Goal: Task Accomplishment & Management: Complete application form

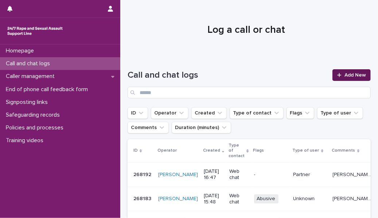
click at [337, 73] on icon at bounding box center [339, 75] width 4 height 5
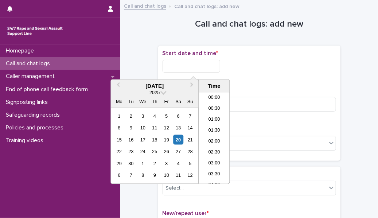
scroll to position [386, 0]
click at [197, 70] on input "text" at bounding box center [192, 66] width 58 height 13
click at [208, 138] on li "19:30" at bounding box center [214, 138] width 31 height 11
type input "**********"
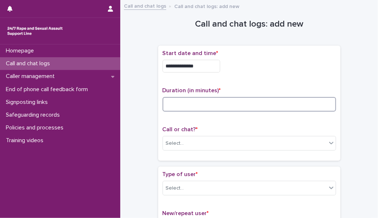
click at [199, 104] on input at bounding box center [250, 104] width 174 height 15
type input "**"
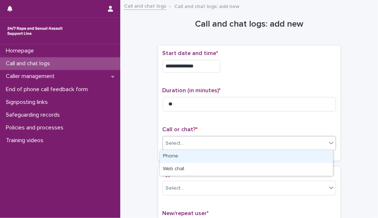
click at [188, 143] on div "Select..." at bounding box center [245, 143] width 164 height 12
click at [186, 157] on div "Phone" at bounding box center [246, 156] width 173 height 13
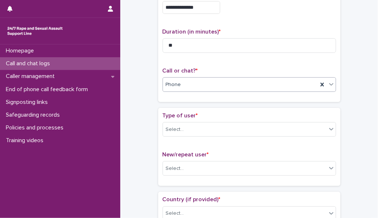
scroll to position [59, 0]
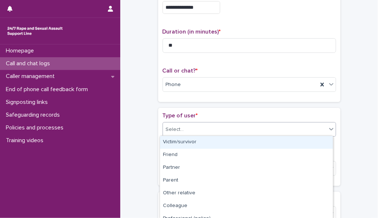
click at [192, 128] on div "Select..." at bounding box center [245, 130] width 164 height 12
click at [191, 139] on div "Victim/survivor" at bounding box center [246, 142] width 173 height 13
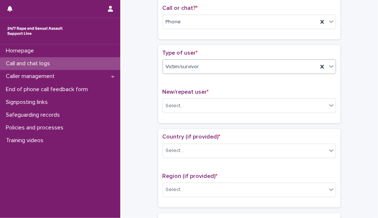
scroll to position [123, 0]
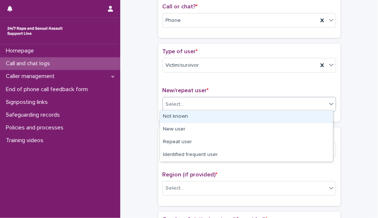
click at [203, 98] on div "Select..." at bounding box center [245, 104] width 164 height 12
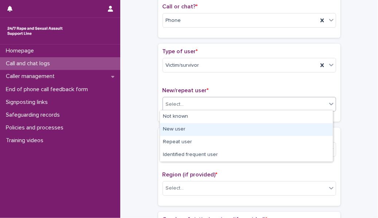
click at [195, 126] on div "New user" at bounding box center [246, 129] width 173 height 13
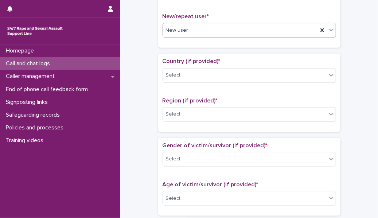
scroll to position [200, 0]
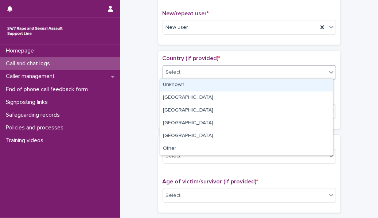
click at [204, 69] on div "Select..." at bounding box center [245, 72] width 164 height 12
click at [203, 87] on div "Unknown" at bounding box center [246, 85] width 173 height 13
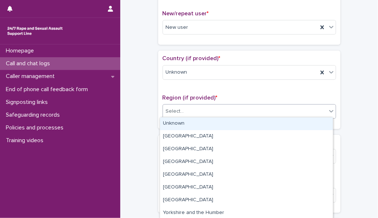
click at [194, 110] on div "Select..." at bounding box center [245, 111] width 164 height 12
click at [191, 124] on div "Unknown" at bounding box center [246, 123] width 173 height 13
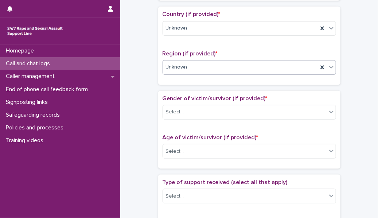
scroll to position [245, 0]
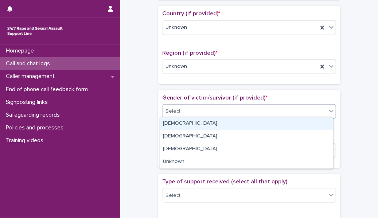
drag, startPoint x: 194, startPoint y: 111, endPoint x: 195, endPoint y: 125, distance: 13.5
click at [195, 125] on body "**********" at bounding box center [189, 109] width 378 height 218
click at [195, 125] on div "[DEMOGRAPHIC_DATA]" at bounding box center [246, 123] width 173 height 13
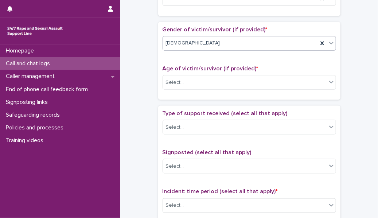
scroll to position [315, 0]
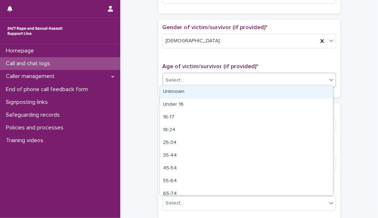
drag, startPoint x: 194, startPoint y: 82, endPoint x: 195, endPoint y: 88, distance: 6.7
click at [195, 88] on body "**********" at bounding box center [189, 109] width 378 height 218
click at [195, 88] on div "Unknown" at bounding box center [246, 92] width 173 height 13
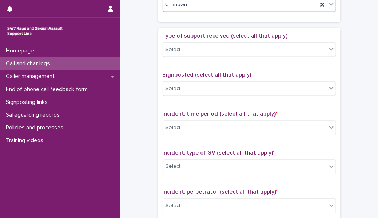
scroll to position [391, 0]
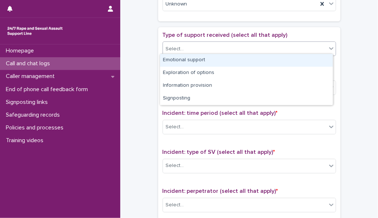
drag, startPoint x: 208, startPoint y: 41, endPoint x: 208, endPoint y: 59, distance: 18.2
click at [208, 59] on body "**********" at bounding box center [189, 109] width 378 height 218
drag, startPoint x: 208, startPoint y: 59, endPoint x: 218, endPoint y: 58, distance: 10.6
click at [218, 58] on div "Emotional support" at bounding box center [246, 60] width 173 height 13
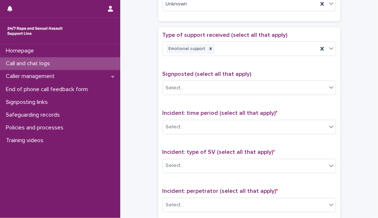
click at [218, 58] on div "Type of support received (select all that apply) Emotional support" at bounding box center [250, 47] width 174 height 30
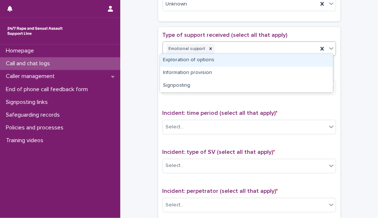
click at [226, 46] on div "Emotional support" at bounding box center [240, 49] width 155 height 13
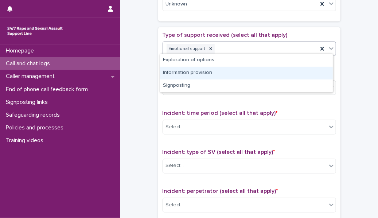
click at [210, 74] on div "Information provision" at bounding box center [246, 73] width 173 height 13
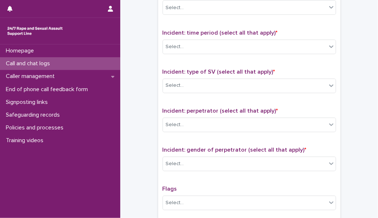
scroll to position [472, 0]
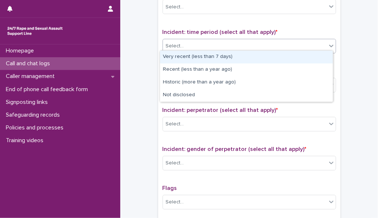
click at [209, 42] on div "Select..." at bounding box center [245, 46] width 164 height 12
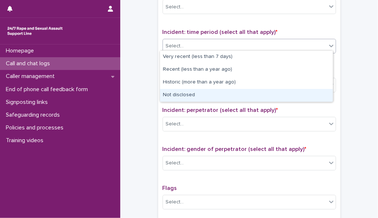
click at [202, 94] on div "Not disclosed" at bounding box center [246, 95] width 173 height 13
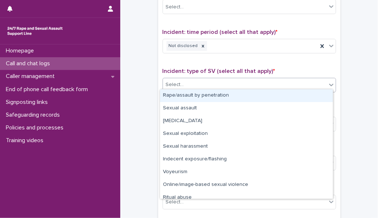
click at [202, 86] on div "Select..." at bounding box center [245, 85] width 164 height 12
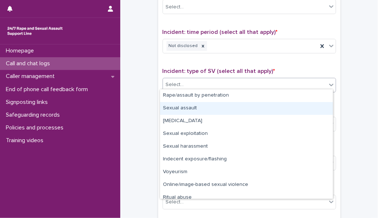
click at [200, 108] on div "Sexual assault" at bounding box center [246, 108] width 173 height 13
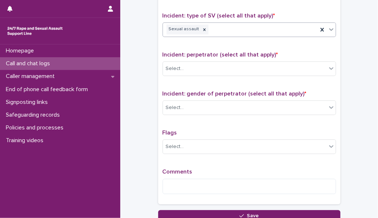
scroll to position [530, 0]
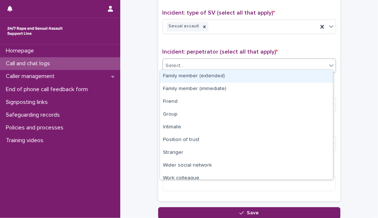
click at [197, 66] on div "Select..." at bounding box center [245, 66] width 164 height 12
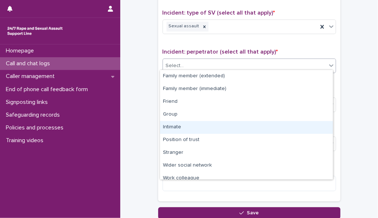
click at [191, 123] on div "Intimate" at bounding box center [246, 127] width 173 height 13
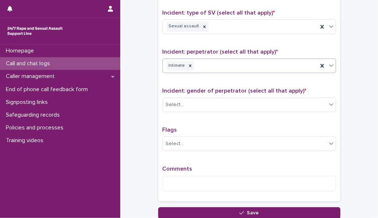
scroll to position [565, 0]
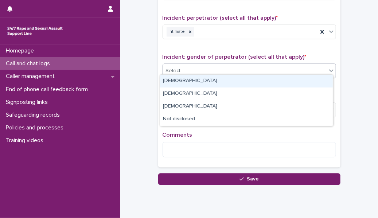
click at [195, 69] on div "Select..." at bounding box center [245, 71] width 164 height 12
click at [192, 86] on div "[DEMOGRAPHIC_DATA]" at bounding box center [246, 81] width 173 height 13
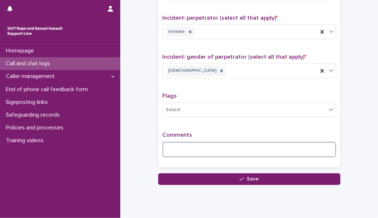
click at [176, 145] on textarea at bounding box center [250, 149] width 174 height 15
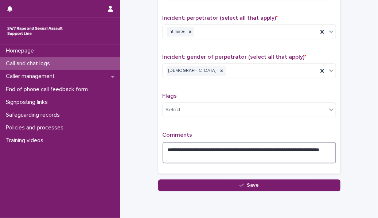
click at [258, 148] on textarea "**********" at bounding box center [250, 153] width 174 height 22
click at [195, 155] on textarea "**********" at bounding box center [250, 153] width 174 height 22
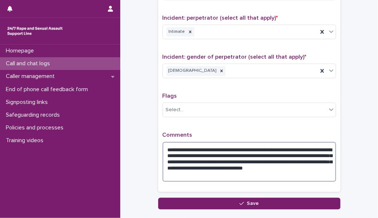
click at [181, 147] on textarea "**********" at bounding box center [250, 162] width 174 height 40
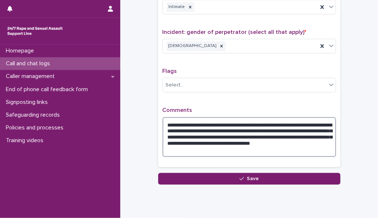
scroll to position [599, 0]
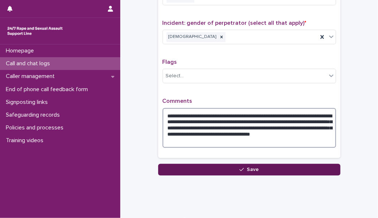
type textarea "**********"
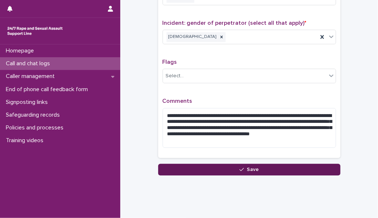
click at [268, 167] on button "Save" at bounding box center [249, 170] width 182 height 12
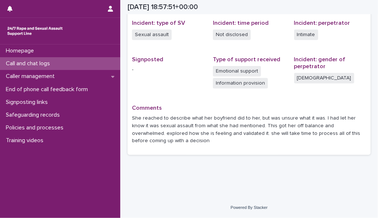
scroll to position [182, 0]
click at [91, 63] on div "Call and chat logs" at bounding box center [60, 63] width 120 height 13
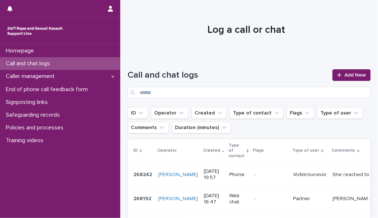
click at [40, 192] on div "Homepage Call and chat logs Caller management End of phone call feedback form S…" at bounding box center [60, 131] width 120 height 174
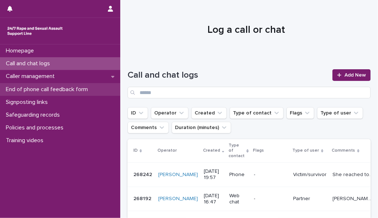
click at [70, 90] on p "End of phone call feedback form" at bounding box center [48, 89] width 91 height 7
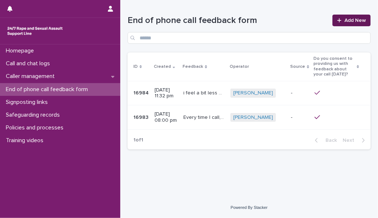
click at [352, 21] on span "Add New" at bounding box center [355, 20] width 22 height 5
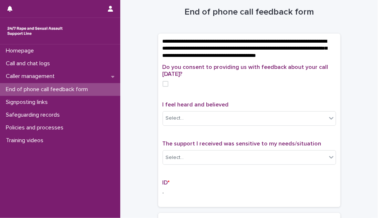
scroll to position [13, 0]
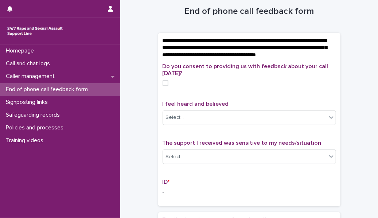
click at [163, 86] on span at bounding box center [166, 83] width 6 height 6
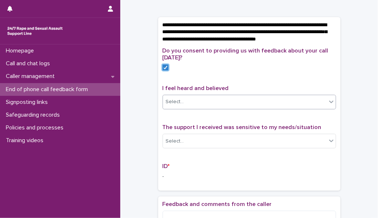
scroll to position [29, 0]
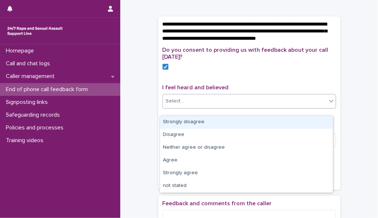
click at [231, 107] on div "Select..." at bounding box center [245, 101] width 164 height 12
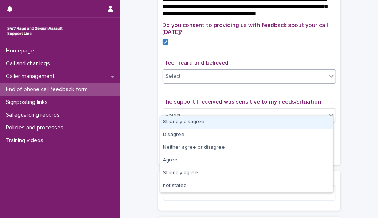
scroll to position [54, 0]
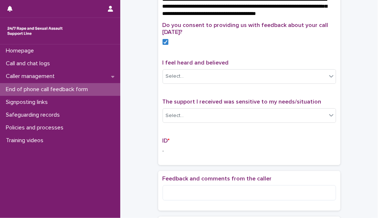
click at [168, 50] on div "Do you consent to providing us with feedback about your call [DATE]?" at bounding box center [250, 36] width 174 height 28
click at [163, 44] on icon at bounding box center [165, 42] width 4 height 4
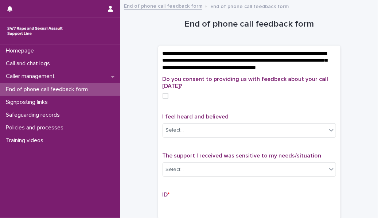
click at [103, 89] on div "End of phone call feedback form" at bounding box center [60, 89] width 120 height 13
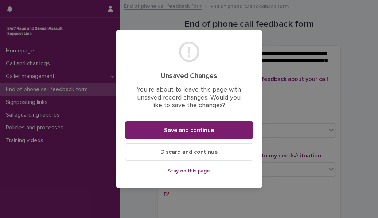
click at [186, 152] on span "Discard and continue" at bounding box center [188, 152] width 57 height 6
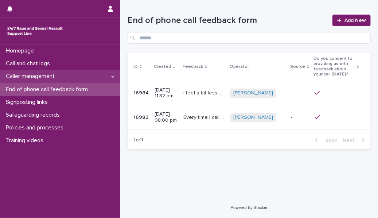
click at [52, 76] on p "Caller management" at bounding box center [32, 76] width 58 height 7
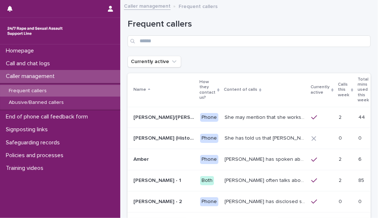
click at [61, 78] on p "Caller management" at bounding box center [32, 76] width 58 height 7
click at [64, 75] on div "Caller management" at bounding box center [60, 76] width 120 height 13
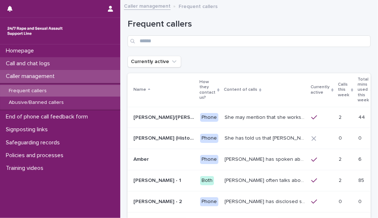
click at [54, 63] on p "Call and chat logs" at bounding box center [29, 63] width 53 height 7
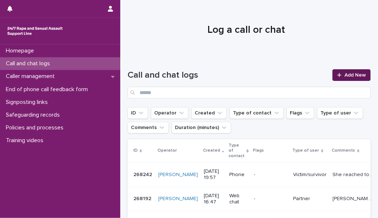
click at [338, 76] on div at bounding box center [340, 75] width 7 height 5
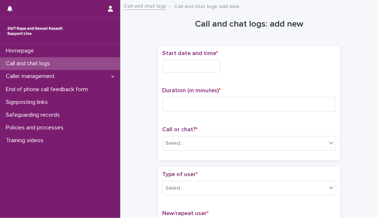
click at [211, 64] on input "text" at bounding box center [192, 66] width 58 height 13
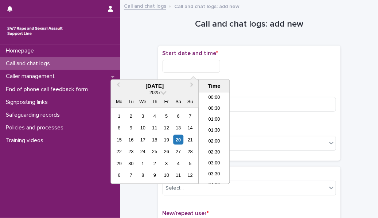
scroll to position [408, 0]
click at [212, 112] on li "19:30" at bounding box center [214, 116] width 31 height 11
type input "**********"
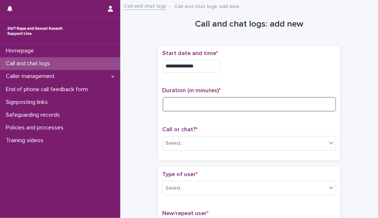
click at [204, 108] on input at bounding box center [250, 104] width 174 height 15
type input "**"
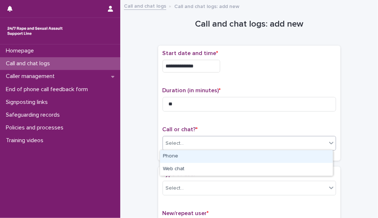
click at [200, 145] on div "Select..." at bounding box center [245, 143] width 164 height 12
click at [200, 160] on div "Phone" at bounding box center [246, 156] width 173 height 13
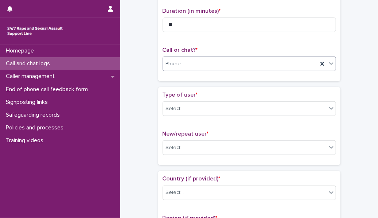
scroll to position [81, 0]
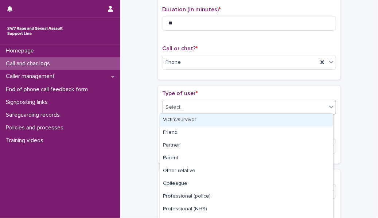
click at [211, 103] on div "Select..." at bounding box center [245, 107] width 164 height 12
click at [209, 124] on div "Victim/survivor" at bounding box center [246, 120] width 173 height 13
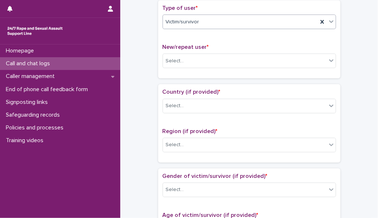
scroll to position [170, 0]
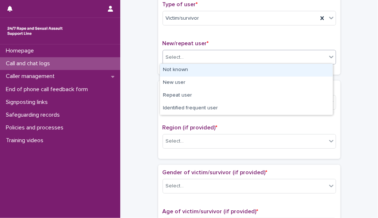
click at [198, 52] on div "Select..." at bounding box center [245, 57] width 164 height 12
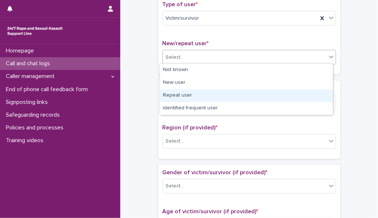
click at [192, 97] on div "Repeat user" at bounding box center [246, 95] width 173 height 13
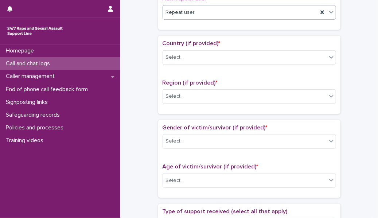
scroll to position [215, 0]
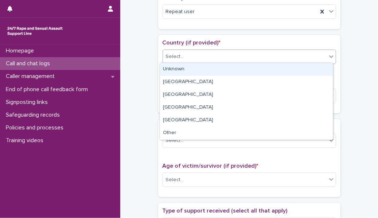
click at [192, 52] on div "Select..." at bounding box center [245, 57] width 164 height 12
click at [191, 66] on div "Unknown" at bounding box center [246, 69] width 173 height 13
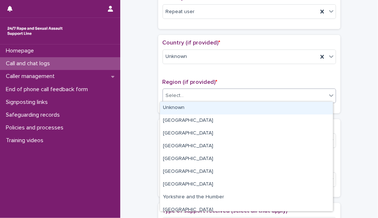
click at [192, 94] on div "Select..." at bounding box center [245, 96] width 164 height 12
click at [192, 105] on div "Unknown" at bounding box center [246, 108] width 173 height 13
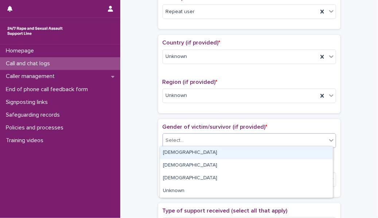
click at [185, 138] on div "Select..." at bounding box center [245, 141] width 164 height 12
click at [185, 155] on div "[DEMOGRAPHIC_DATA]" at bounding box center [246, 153] width 173 height 13
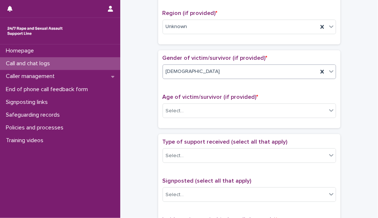
scroll to position [293, 0]
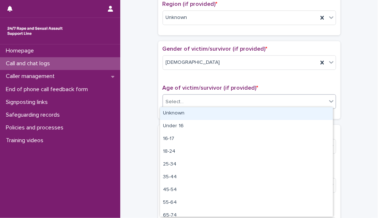
drag, startPoint x: 187, startPoint y: 95, endPoint x: 183, endPoint y: 116, distance: 21.2
click at [183, 116] on body "**********" at bounding box center [189, 109] width 378 height 218
click at [183, 116] on div "Unknown" at bounding box center [246, 113] width 173 height 13
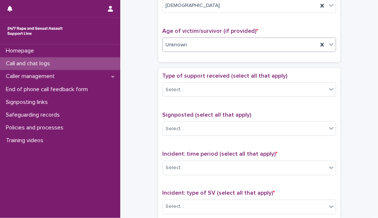
scroll to position [358, 0]
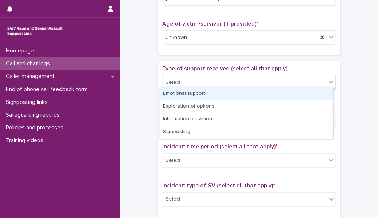
click at [192, 77] on div "Select..." at bounding box center [245, 83] width 164 height 12
click at [189, 95] on div "Emotional support" at bounding box center [246, 93] width 173 height 13
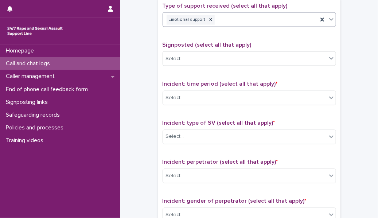
scroll to position [421, 0]
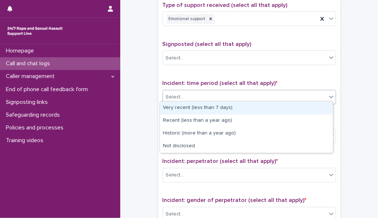
click at [192, 93] on div "Select..." at bounding box center [245, 97] width 164 height 12
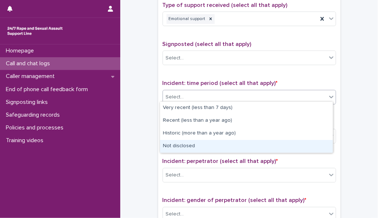
click at [196, 148] on div "Not disclosed" at bounding box center [246, 146] width 173 height 13
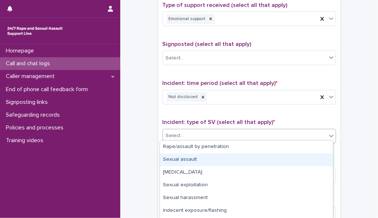
click at [200, 183] on body "**********" at bounding box center [189, 109] width 378 height 218
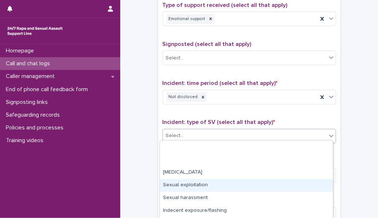
scroll to position [50, 0]
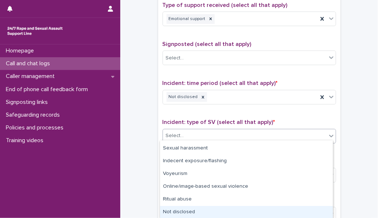
click at [191, 210] on div "Not disclosed" at bounding box center [246, 212] width 173 height 13
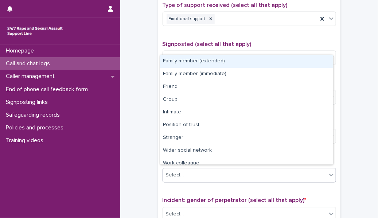
click at [184, 169] on div "Select..." at bounding box center [245, 175] width 164 height 12
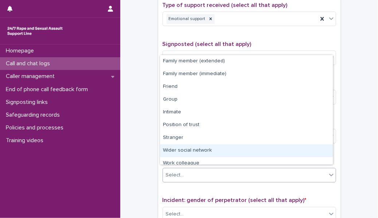
scroll to position [31, 0]
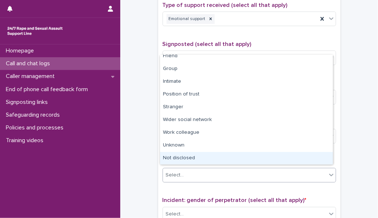
click at [184, 159] on div "Not disclosed" at bounding box center [246, 158] width 173 height 13
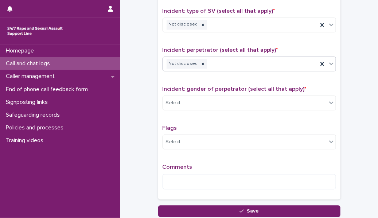
scroll to position [533, 0]
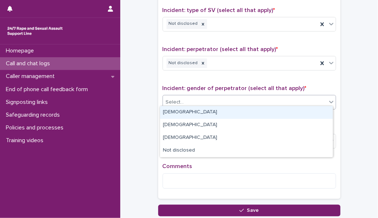
click at [188, 102] on div "Select..." at bounding box center [245, 102] width 164 height 12
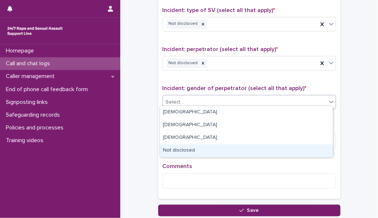
click at [185, 152] on div "Not disclosed" at bounding box center [246, 150] width 173 height 13
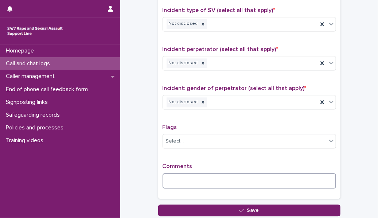
click at [181, 181] on textarea at bounding box center [250, 180] width 174 height 15
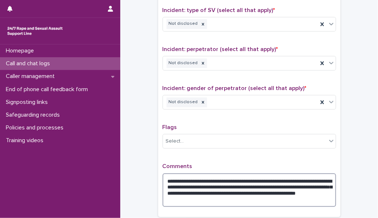
click at [191, 189] on textarea "**********" at bounding box center [250, 190] width 174 height 34
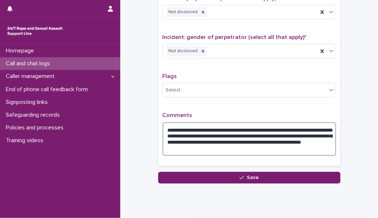
scroll to position [586, 0]
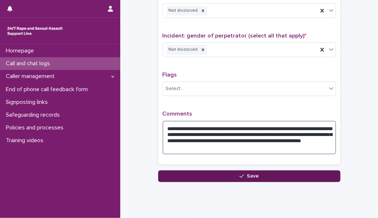
type textarea "**********"
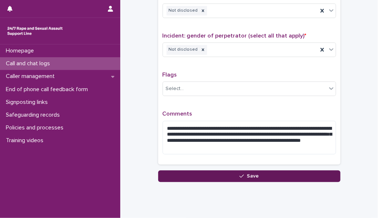
click at [200, 171] on button "Save" at bounding box center [249, 176] width 182 height 12
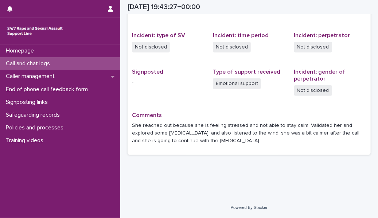
scroll to position [169, 0]
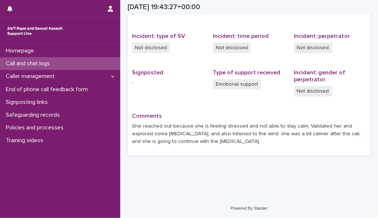
click at [76, 62] on div "Call and chat logs" at bounding box center [60, 63] width 120 height 13
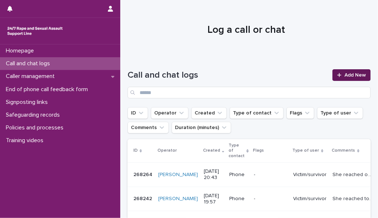
click at [356, 73] on span "Add New" at bounding box center [355, 75] width 22 height 5
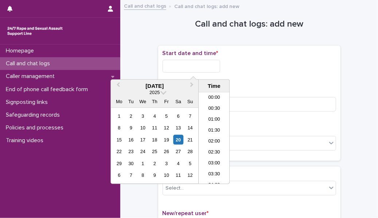
scroll to position [430, 0]
click at [204, 64] on input "text" at bounding box center [192, 66] width 58 height 13
click at [213, 129] on li "21:00" at bounding box center [214, 127] width 31 height 11
type input "**********"
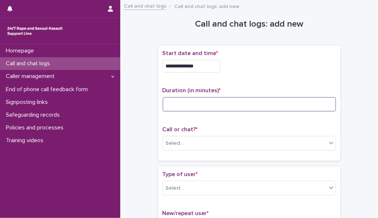
click at [197, 105] on input at bounding box center [250, 104] width 174 height 15
type input "**"
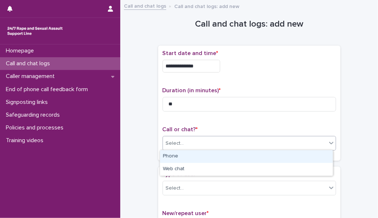
click at [211, 143] on div "Select..." at bounding box center [245, 143] width 164 height 12
click at [213, 157] on div "Phone" at bounding box center [246, 156] width 173 height 13
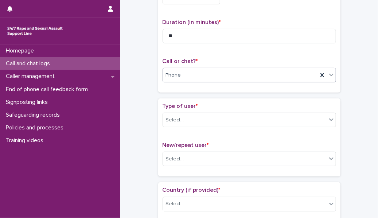
scroll to position [74, 0]
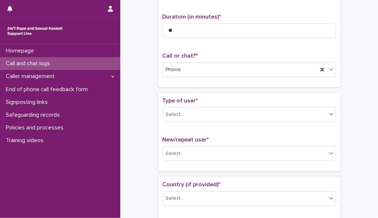
click at [216, 122] on div "Type of user * Select..." at bounding box center [250, 112] width 174 height 30
click at [217, 112] on div "Select..." at bounding box center [245, 115] width 164 height 12
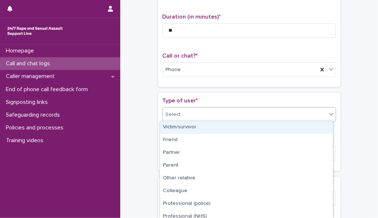
click at [215, 126] on div "Victim/survivor" at bounding box center [246, 127] width 173 height 13
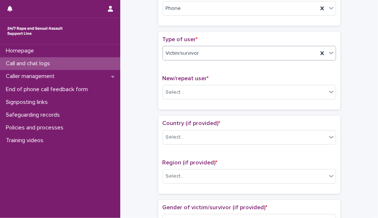
scroll to position [136, 0]
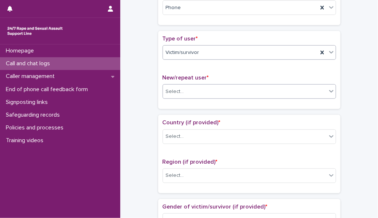
click at [217, 90] on div "Select..." at bounding box center [245, 92] width 164 height 12
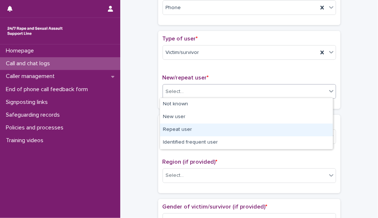
click at [215, 133] on div "Repeat user" at bounding box center [246, 130] width 173 height 13
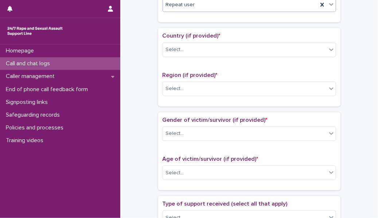
scroll to position [225, 0]
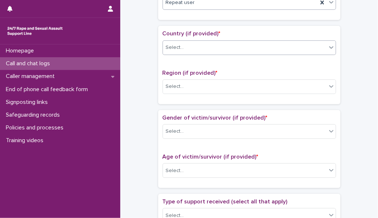
click at [215, 48] on div "Select..." at bounding box center [245, 48] width 164 height 12
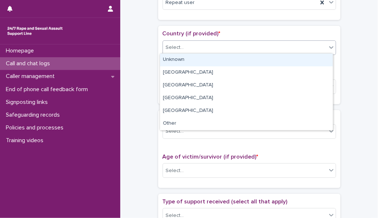
click at [211, 63] on div "Unknown" at bounding box center [246, 60] width 173 height 13
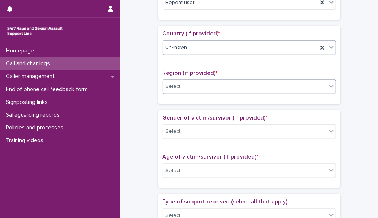
click at [206, 81] on div "Select..." at bounding box center [245, 87] width 164 height 12
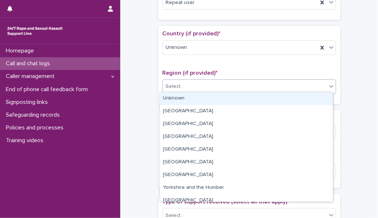
click at [203, 97] on div "Unknown" at bounding box center [246, 98] width 173 height 13
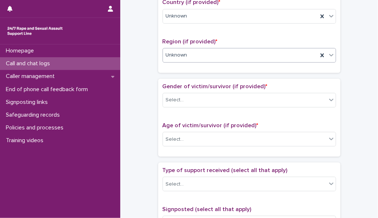
scroll to position [257, 0]
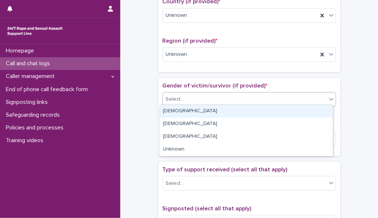
click at [203, 97] on div "Select..." at bounding box center [245, 99] width 164 height 12
click at [203, 110] on div "[DEMOGRAPHIC_DATA]" at bounding box center [246, 111] width 173 height 13
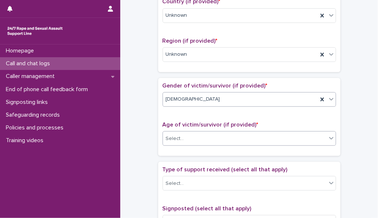
click at [196, 136] on div "Select..." at bounding box center [245, 139] width 164 height 12
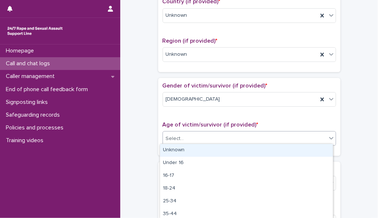
click at [195, 155] on div "Unknown" at bounding box center [246, 150] width 173 height 13
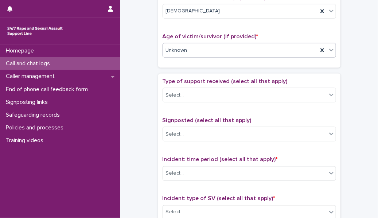
scroll to position [351, 0]
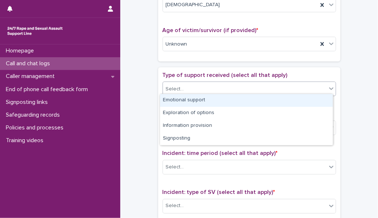
click at [199, 92] on div "Select..." at bounding box center [250, 89] width 174 height 15
click at [202, 98] on div "Emotional support" at bounding box center [246, 100] width 173 height 13
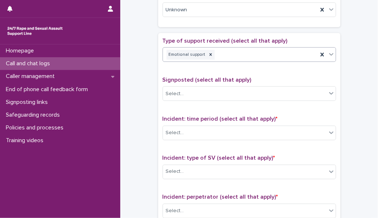
scroll to position [397, 0]
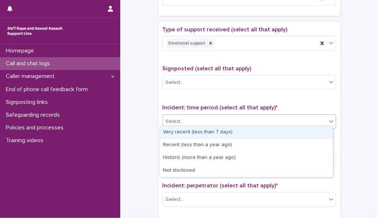
click at [203, 118] on div "Select..." at bounding box center [245, 122] width 164 height 12
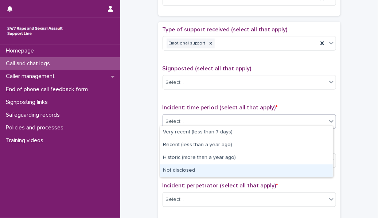
click at [200, 167] on div "Not disclosed" at bounding box center [246, 170] width 173 height 13
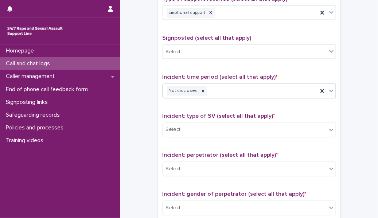
scroll to position [449, 0]
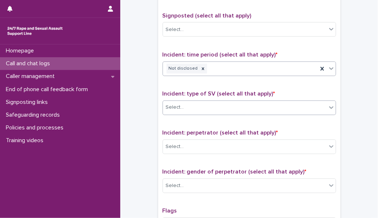
click at [198, 107] on div "Select..." at bounding box center [245, 108] width 164 height 12
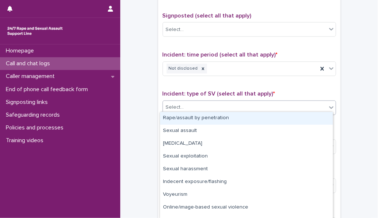
click at [198, 118] on div "Rape/assault by penetration" at bounding box center [246, 118] width 173 height 13
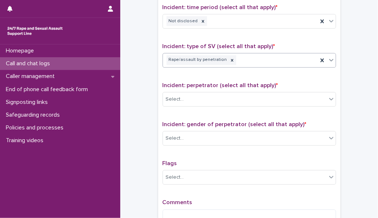
scroll to position [504, 0]
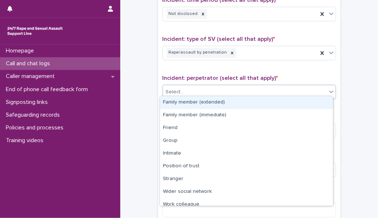
click at [202, 88] on div "Select..." at bounding box center [245, 92] width 164 height 12
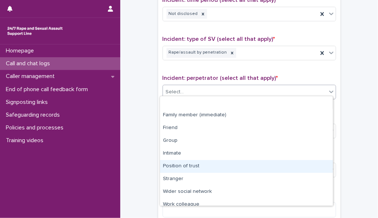
scroll to position [31, 0]
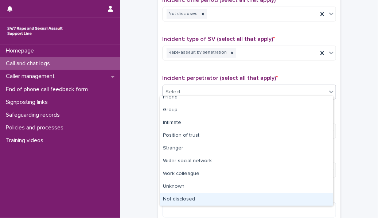
click at [198, 201] on div "Not disclosed" at bounding box center [246, 199] width 173 height 13
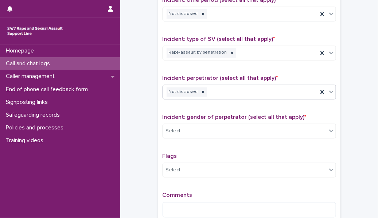
scroll to position [554, 0]
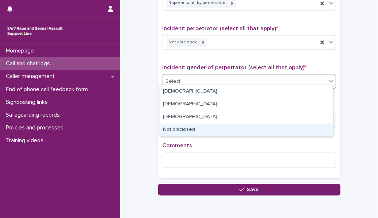
drag, startPoint x: 210, startPoint y: 78, endPoint x: 192, endPoint y: 126, distance: 51.0
click at [192, 126] on body "**********" at bounding box center [189, 109] width 378 height 218
click at [192, 126] on div "Not disclosed" at bounding box center [246, 130] width 173 height 13
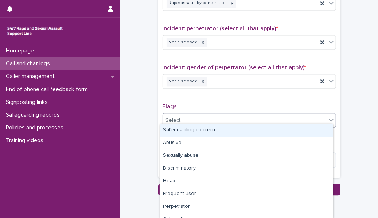
click at [199, 114] on div "Select..." at bounding box center [245, 120] width 164 height 12
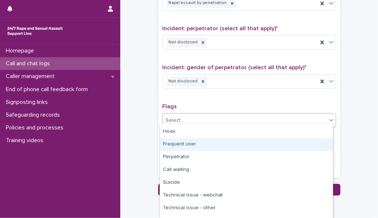
scroll to position [50, 0]
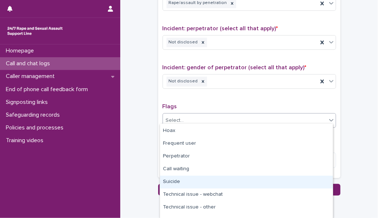
click at [194, 182] on div "Suicide" at bounding box center [246, 182] width 173 height 13
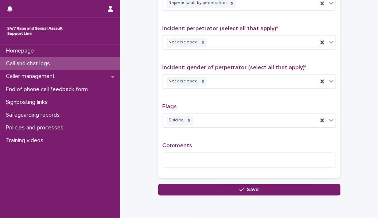
click at [186, 164] on div "Comments" at bounding box center [250, 157] width 174 height 31
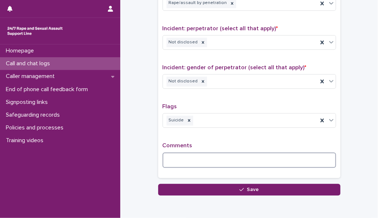
click at [186, 161] on textarea at bounding box center [250, 159] width 174 height 15
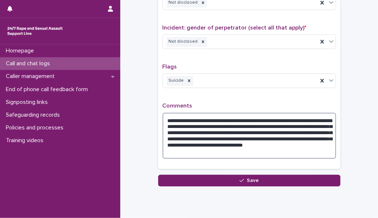
scroll to position [594, 0]
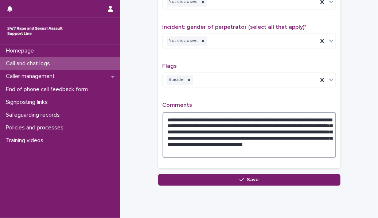
click at [186, 141] on textarea "**********" at bounding box center [250, 135] width 174 height 46
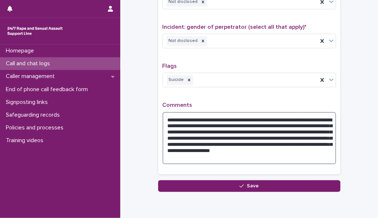
click at [211, 150] on textarea "**********" at bounding box center [250, 138] width 174 height 52
click at [210, 145] on textarea "**********" at bounding box center [250, 138] width 174 height 52
click at [196, 146] on textarea "**********" at bounding box center [250, 138] width 174 height 52
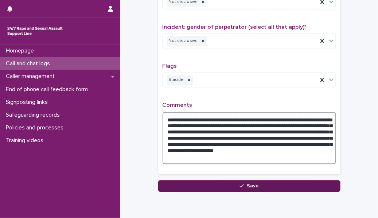
type textarea "**********"
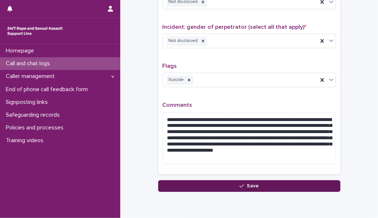
click at [239, 184] on icon "button" at bounding box center [241, 185] width 4 height 3
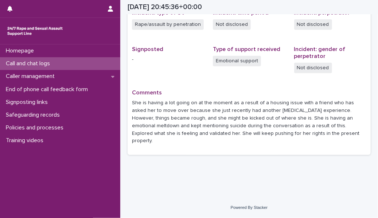
scroll to position [189, 0]
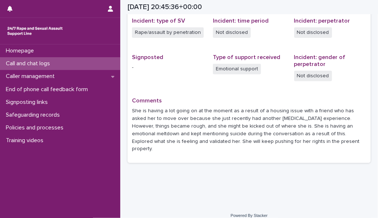
click at [98, 65] on div "Call and chat logs" at bounding box center [60, 63] width 120 height 13
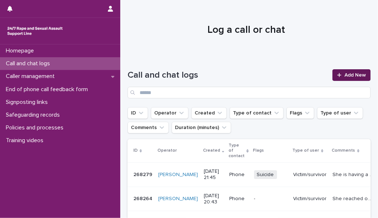
click at [346, 76] on span "Add New" at bounding box center [355, 75] width 22 height 5
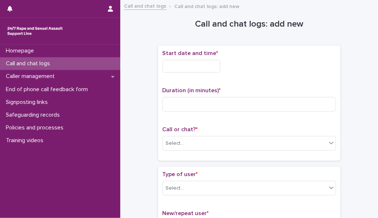
click at [198, 57] on div "Start date and time *" at bounding box center [250, 64] width 174 height 28
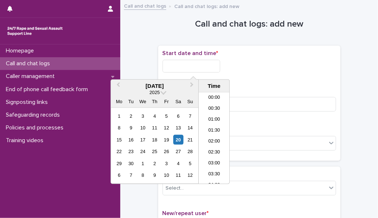
scroll to position [434, 0]
click at [199, 63] on input "text" at bounding box center [192, 66] width 58 height 13
click at [213, 143] on li "22:00" at bounding box center [214, 145] width 31 height 11
type input "**********"
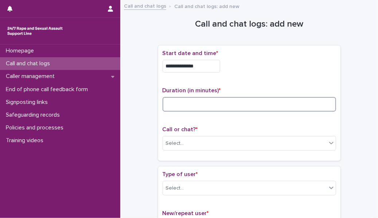
click at [191, 107] on input at bounding box center [250, 104] width 174 height 15
type input "*"
click at [194, 142] on div "Select..." at bounding box center [245, 143] width 164 height 12
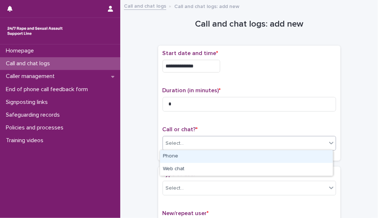
click at [197, 156] on div "Phone" at bounding box center [246, 156] width 173 height 13
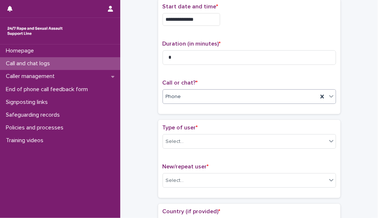
scroll to position [50, 0]
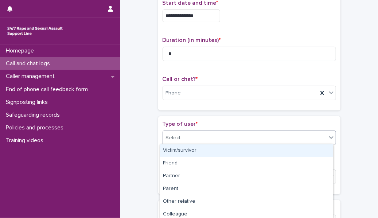
click at [206, 138] on div "Select..." at bounding box center [245, 138] width 164 height 12
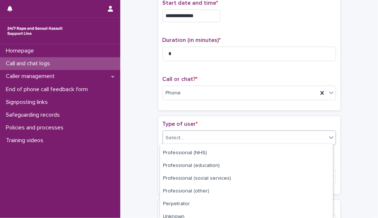
scroll to position [101, 0]
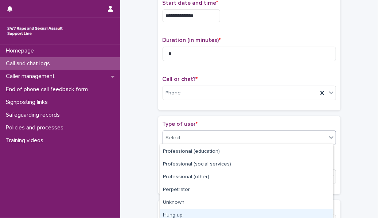
click at [197, 214] on div "Hung up" at bounding box center [246, 215] width 173 height 13
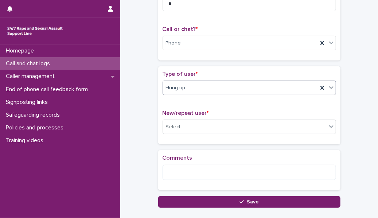
scroll to position [101, 0]
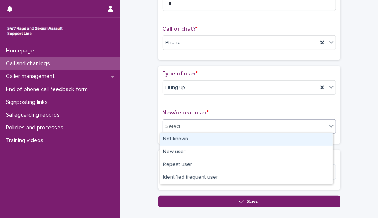
click at [192, 128] on div "Select..." at bounding box center [245, 127] width 164 height 12
click at [192, 138] on div "Not known" at bounding box center [246, 139] width 173 height 13
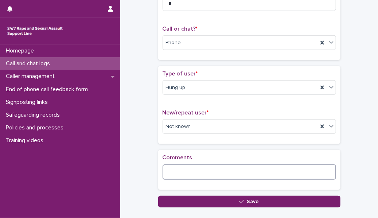
click at [183, 168] on textarea at bounding box center [250, 171] width 174 height 15
type textarea "**********"
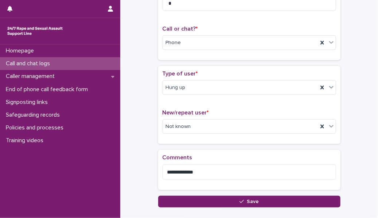
click at [198, 207] on div "**********" at bounding box center [249, 65] width 250 height 322
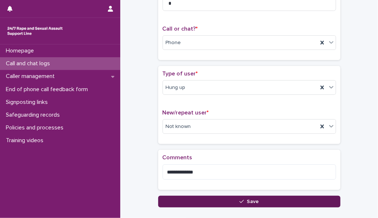
click at [197, 201] on button "Save" at bounding box center [249, 202] width 182 height 12
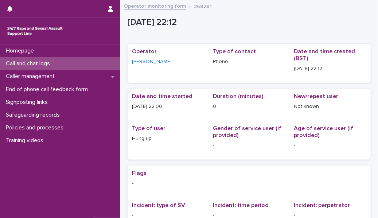
click at [85, 66] on div "Call and chat logs" at bounding box center [60, 63] width 120 height 13
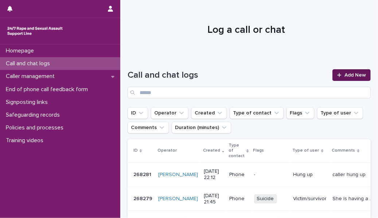
click at [337, 76] on icon at bounding box center [339, 75] width 4 height 4
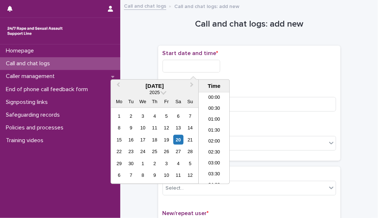
scroll to position [434, 0]
click at [206, 62] on input "text" at bounding box center [192, 66] width 58 height 13
click at [213, 147] on li "22:00" at bounding box center [214, 145] width 31 height 11
type input "**********"
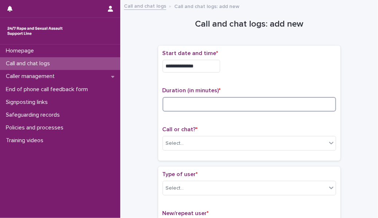
click at [192, 107] on input at bounding box center [250, 104] width 174 height 15
type input "*"
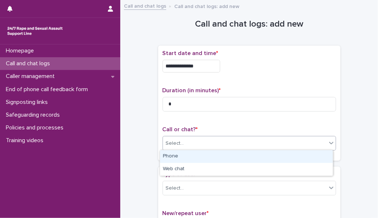
click at [208, 146] on div "Select..." at bounding box center [245, 143] width 164 height 12
click at [211, 157] on div "Phone" at bounding box center [246, 156] width 173 height 13
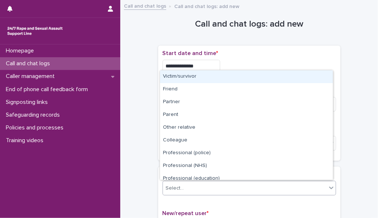
click at [213, 187] on div "Select..." at bounding box center [245, 188] width 164 height 12
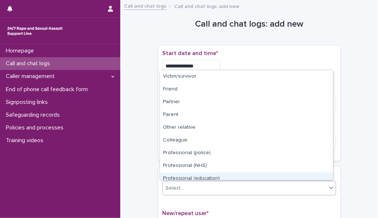
scroll to position [82, 0]
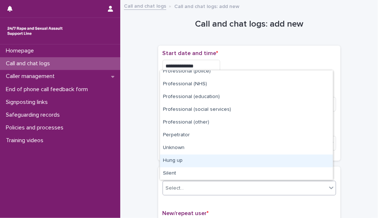
click at [205, 164] on div "Hung up" at bounding box center [246, 161] width 173 height 13
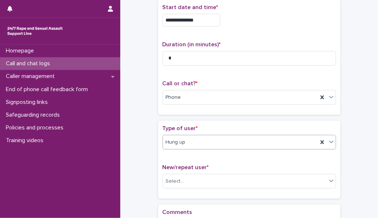
scroll to position [56, 0]
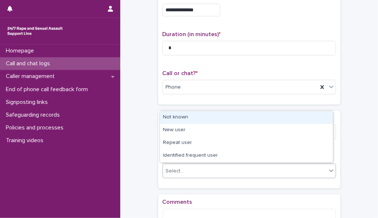
click at [205, 165] on div "Select..." at bounding box center [245, 171] width 164 height 12
click at [203, 119] on div "Not known" at bounding box center [246, 117] width 173 height 13
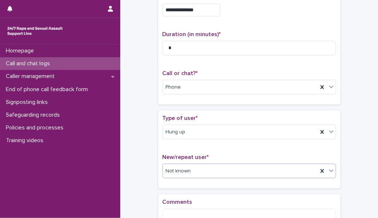
scroll to position [146, 0]
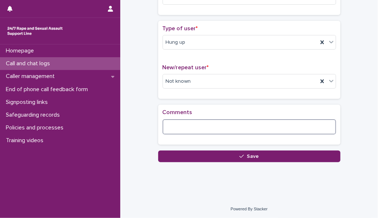
click at [195, 124] on textarea at bounding box center [250, 126] width 174 height 15
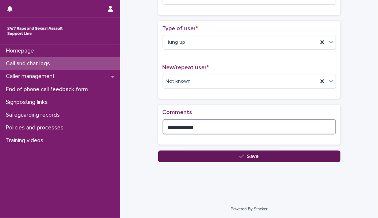
type textarea "**********"
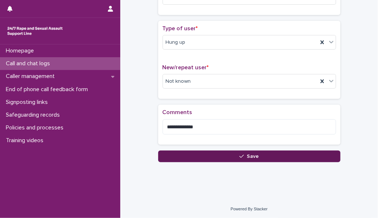
click at [201, 157] on button "Save" at bounding box center [249, 157] width 182 height 12
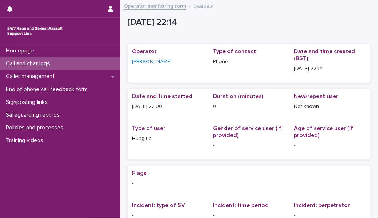
click at [101, 62] on div "Call and chat logs" at bounding box center [60, 63] width 120 height 13
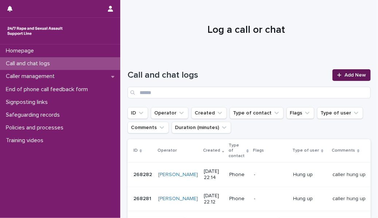
click at [350, 78] on link "Add New" at bounding box center [351, 75] width 38 height 12
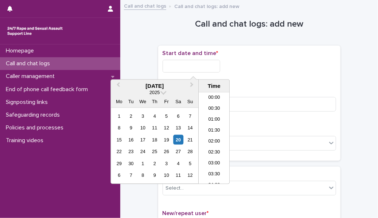
click at [187, 68] on input "text" at bounding box center [192, 66] width 58 height 13
click at [213, 148] on li "22:00" at bounding box center [214, 145] width 31 height 11
type input "**********"
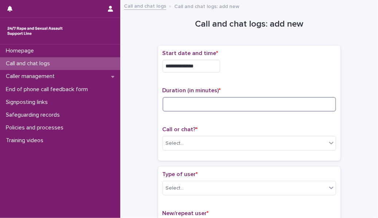
click at [200, 101] on input at bounding box center [250, 104] width 174 height 15
type input "*"
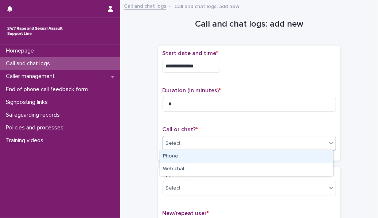
click at [179, 137] on div "Select..." at bounding box center [245, 143] width 164 height 12
click at [184, 152] on div "Phone" at bounding box center [246, 156] width 173 height 13
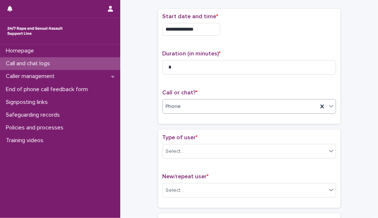
scroll to position [38, 0]
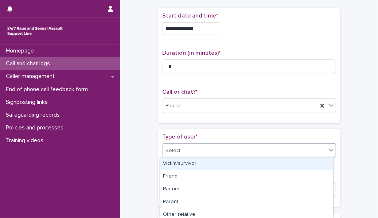
click at [184, 152] on div "Select..." at bounding box center [245, 151] width 164 height 12
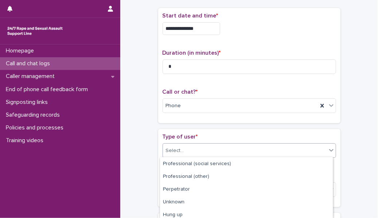
scroll to position [130, 0]
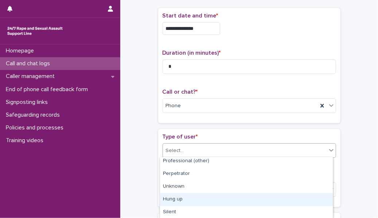
click at [192, 200] on div "Hung up" at bounding box center [246, 199] width 173 height 13
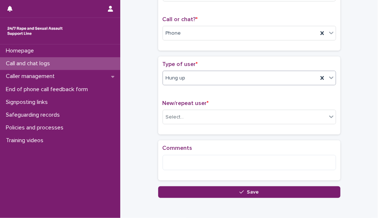
scroll to position [110, 0]
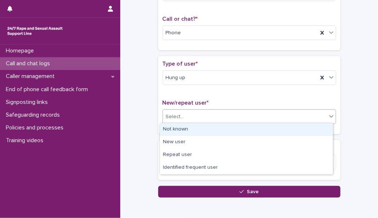
click at [182, 119] on div "Select..." at bounding box center [245, 117] width 164 height 12
click at [186, 131] on div "Not known" at bounding box center [246, 129] width 173 height 13
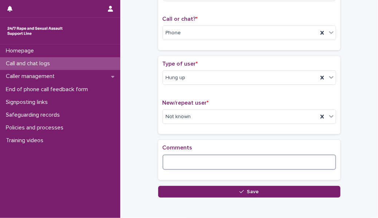
click at [172, 161] on textarea at bounding box center [250, 162] width 174 height 15
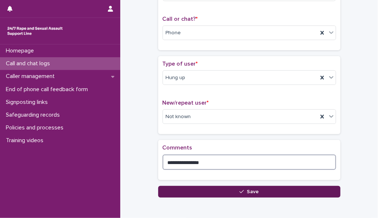
type textarea "**********"
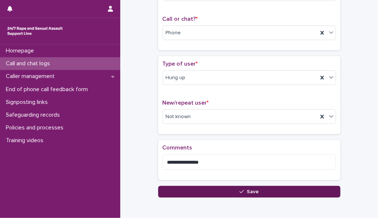
click at [190, 188] on button "Save" at bounding box center [249, 192] width 182 height 12
